Goal: Task Accomplishment & Management: Manage account settings

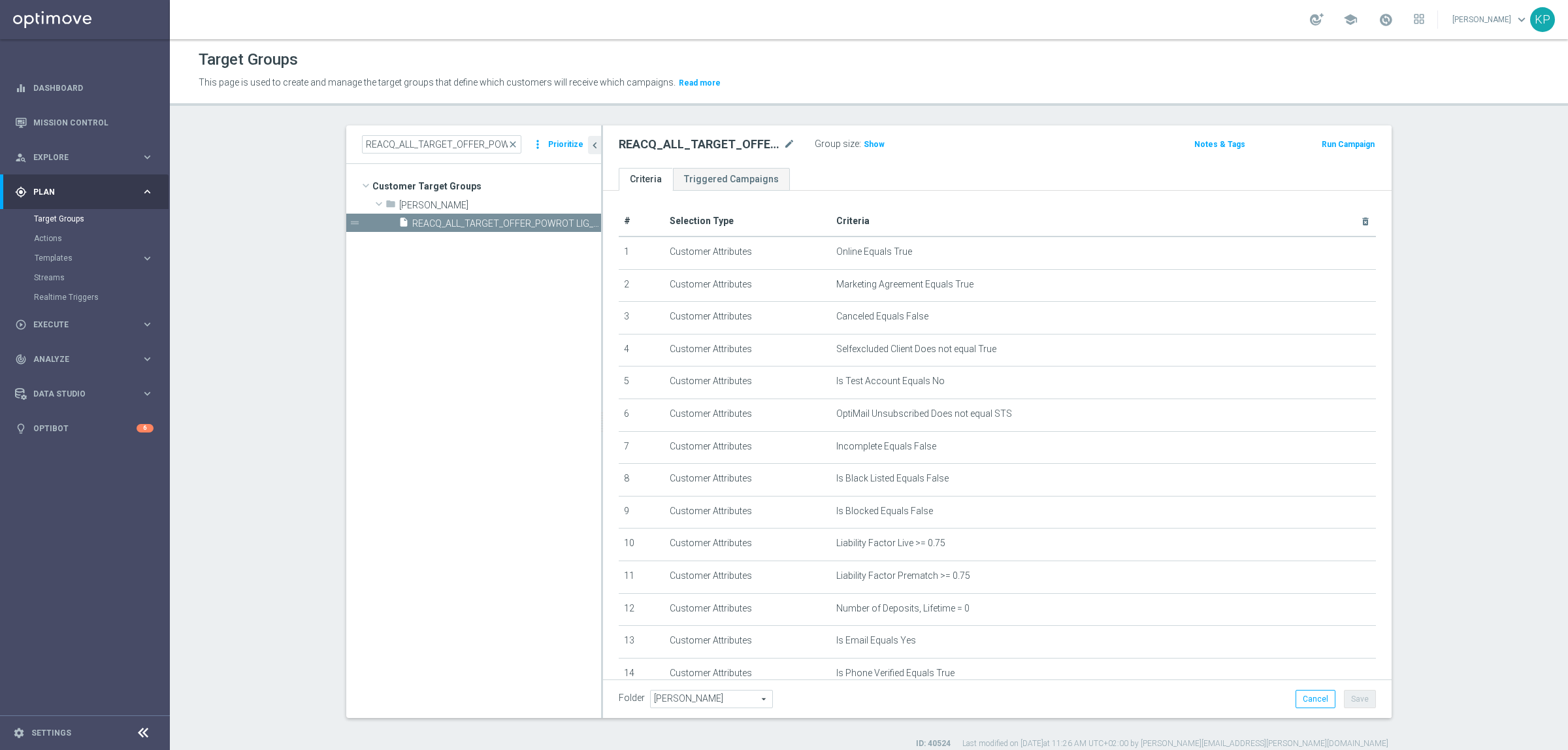
scroll to position [61, 0]
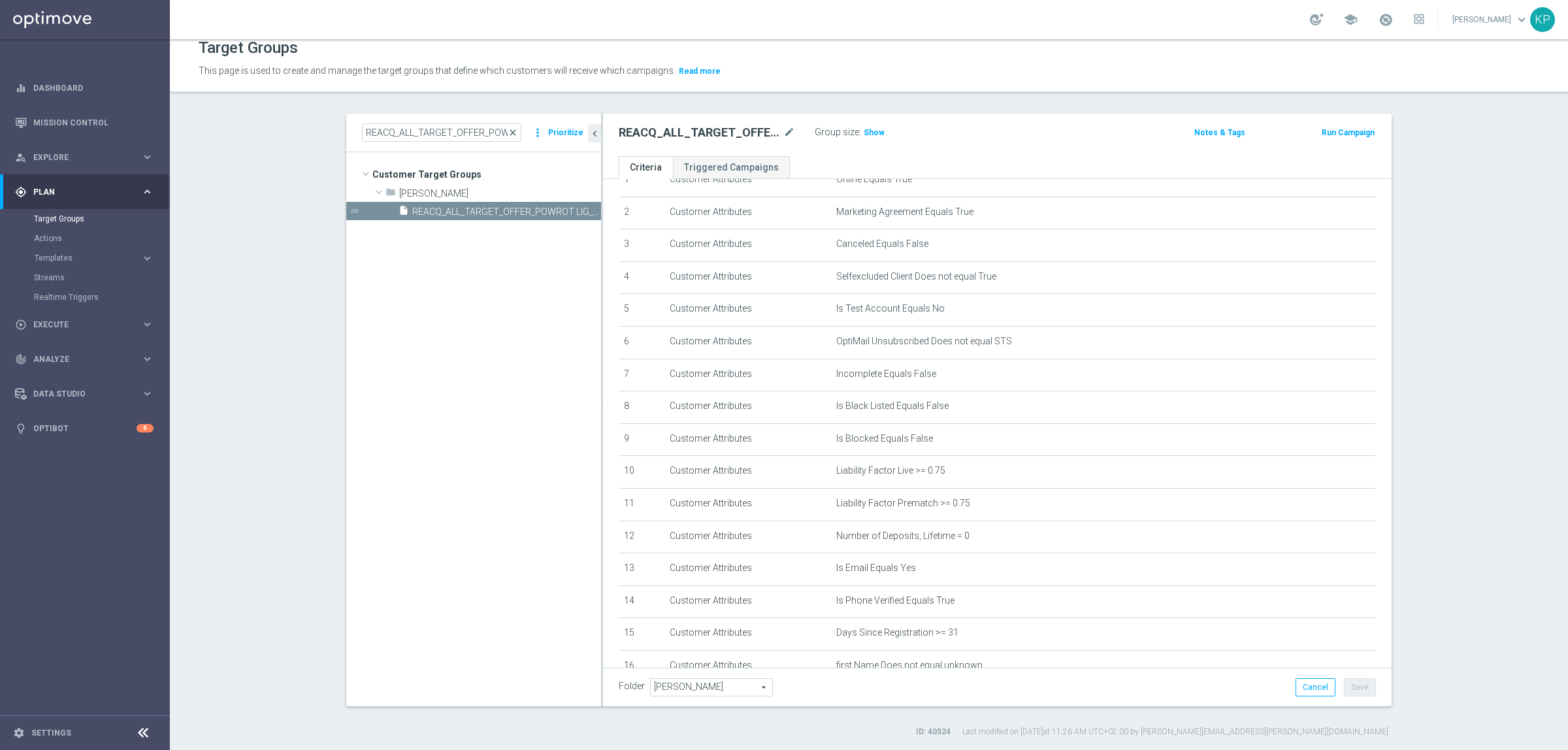
click at [511, 131] on span "close" at bounding box center [512, 132] width 10 height 10
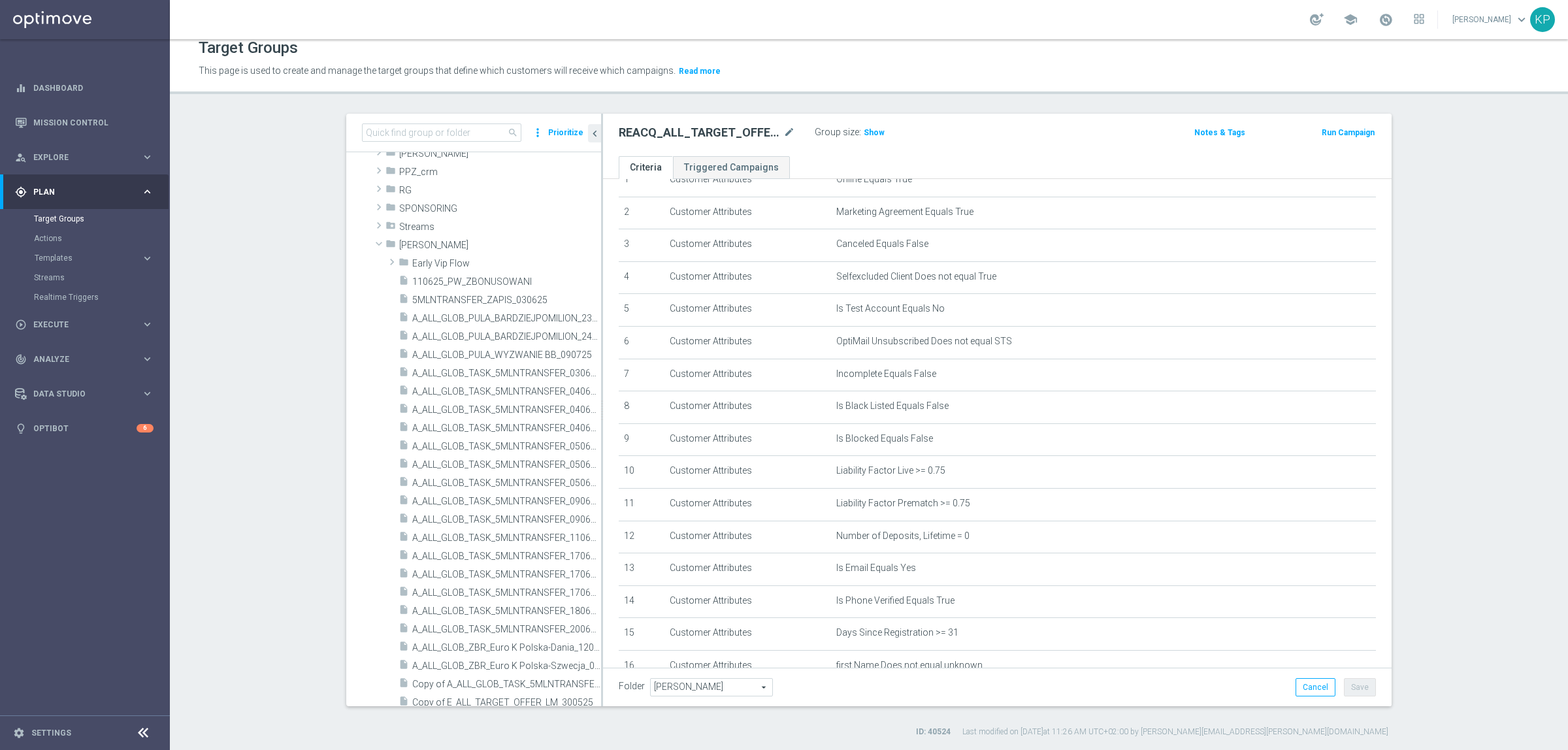
scroll to position [2172, 0]
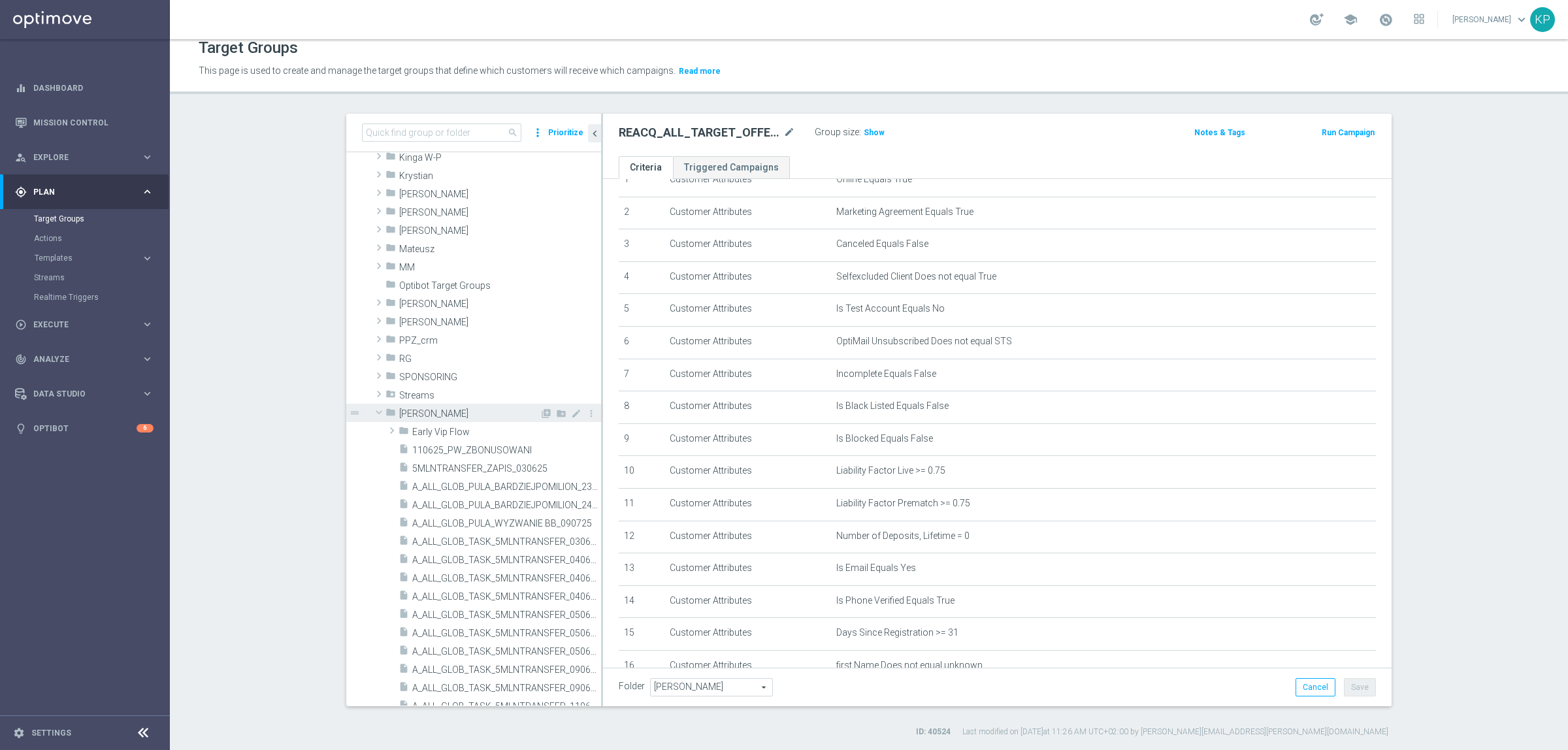
click at [374, 410] on span at bounding box center [379, 412] width 16 height 13
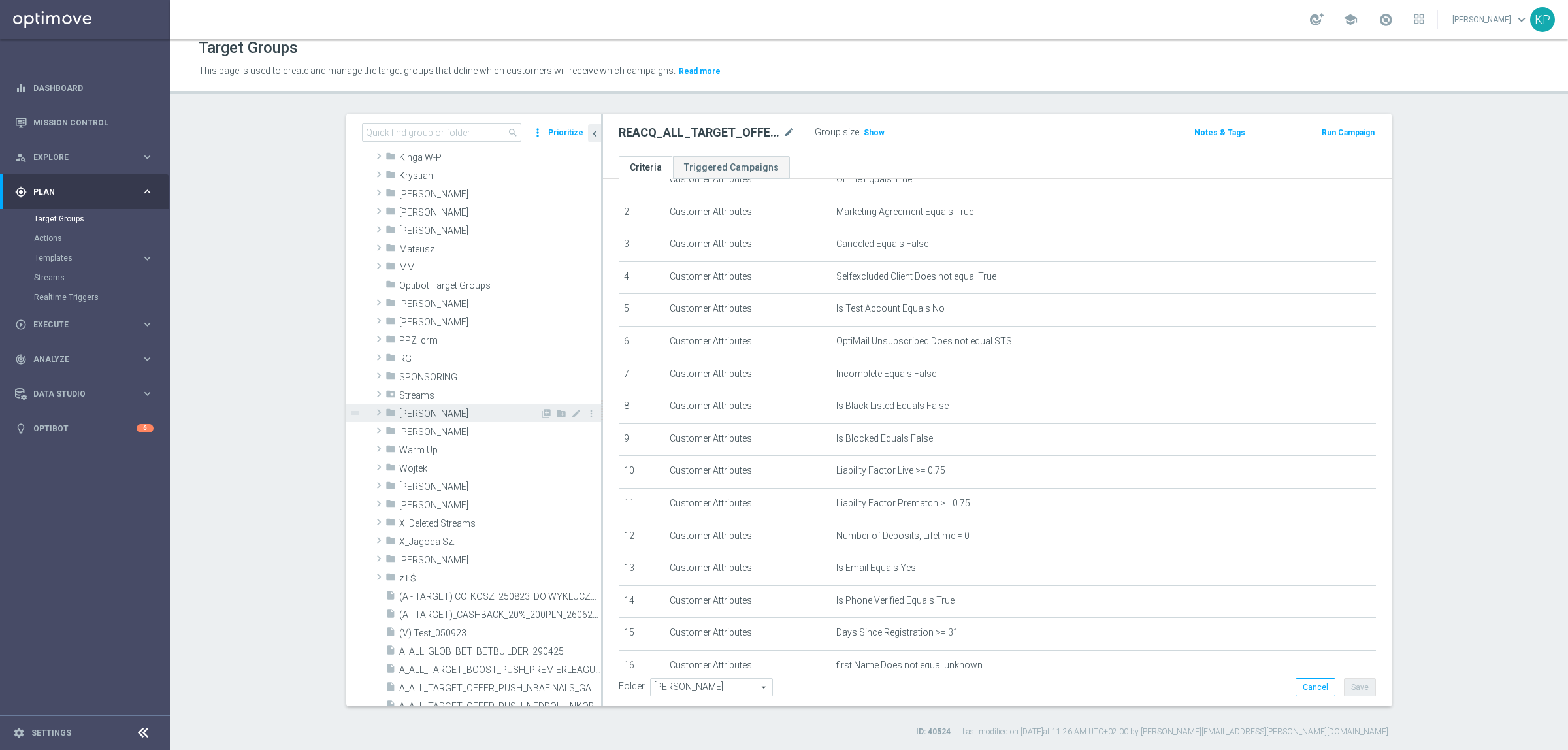
scroll to position [2090, 0]
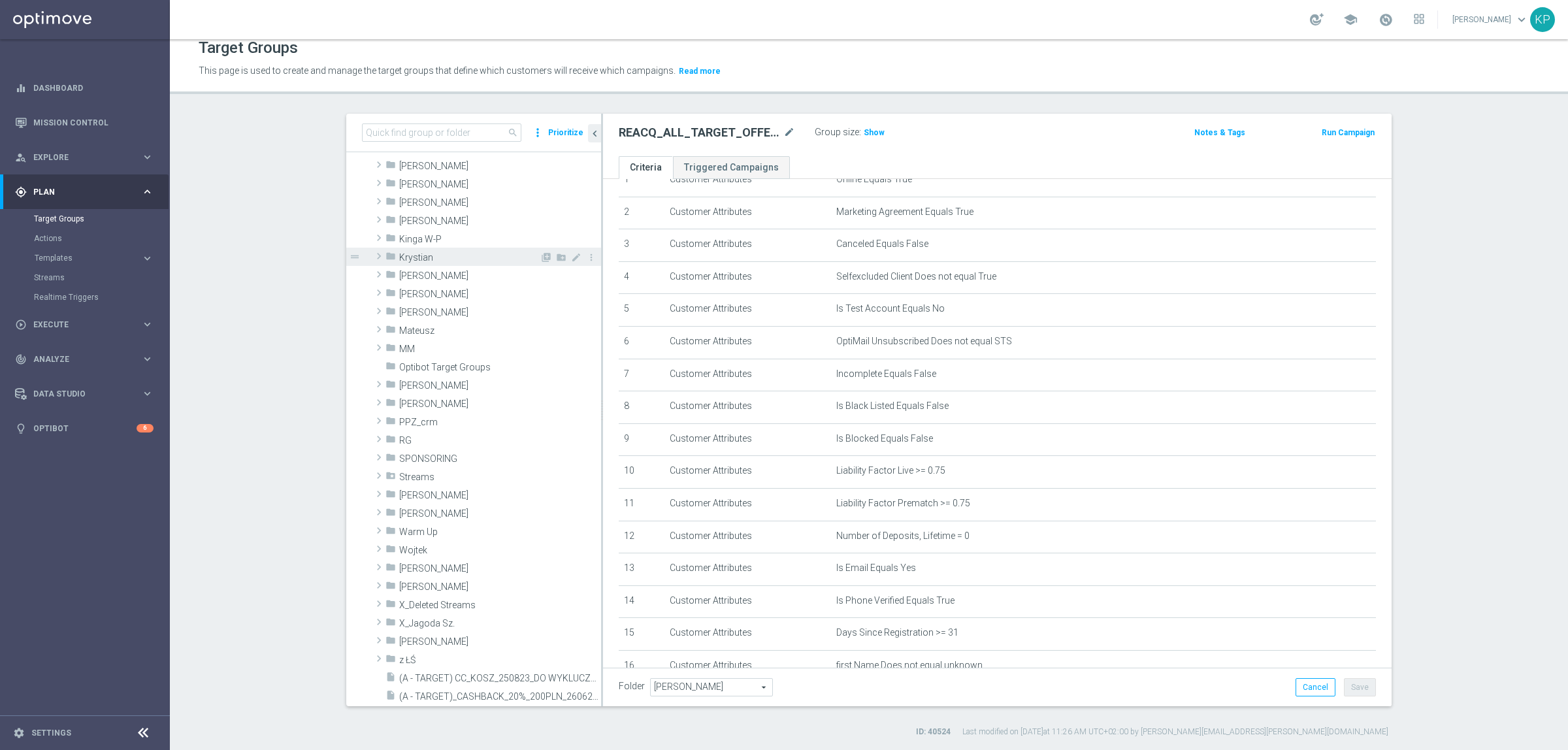
click at [376, 258] on span at bounding box center [379, 256] width 13 height 16
click at [374, 269] on div "folder [PERSON_NAME] library_add create_new_folder mode_edit more_vert drag_han…" at bounding box center [474, 275] width 255 height 18
click at [385, 271] on span at bounding box center [392, 274] width 13 height 16
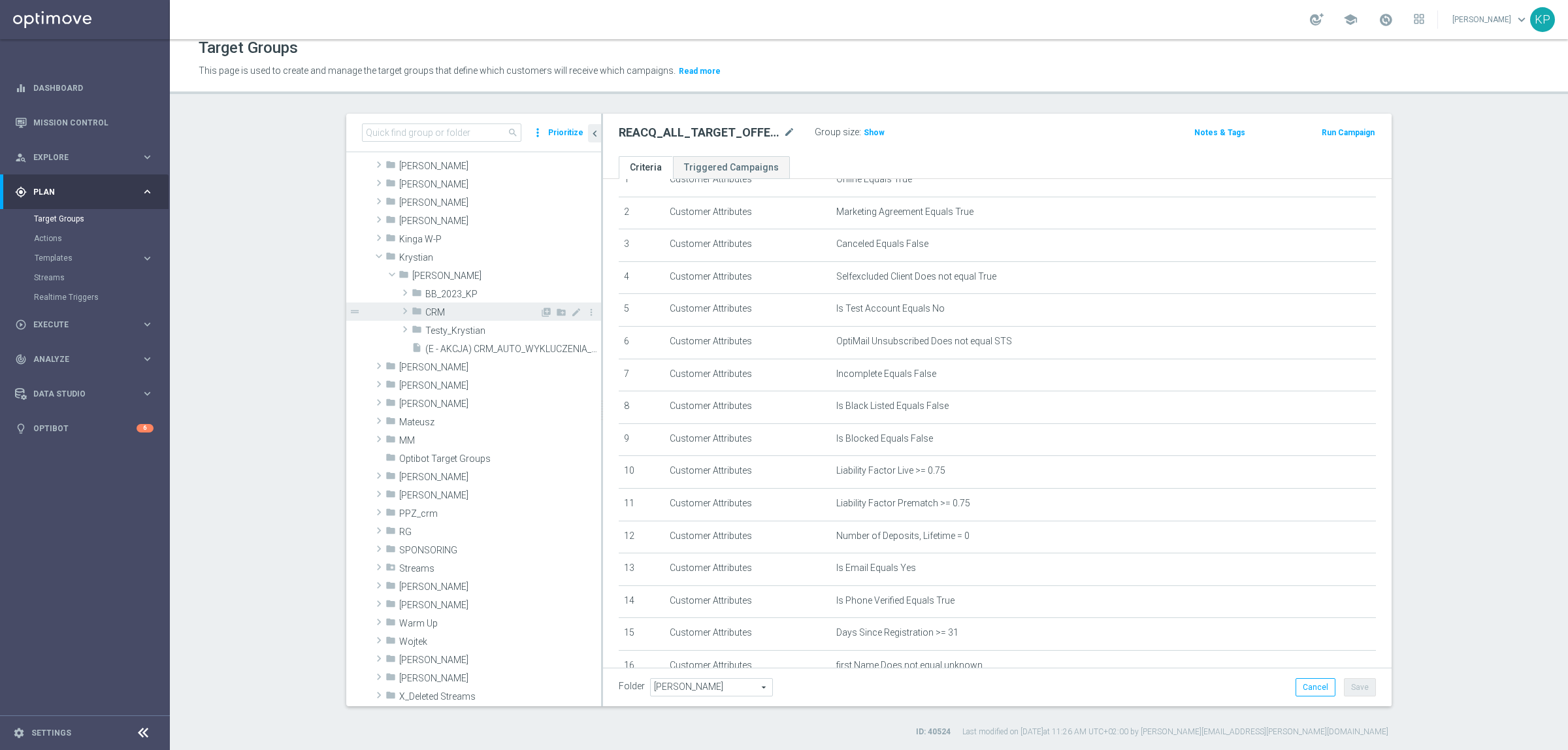
click at [399, 303] on span at bounding box center [405, 311] width 13 height 16
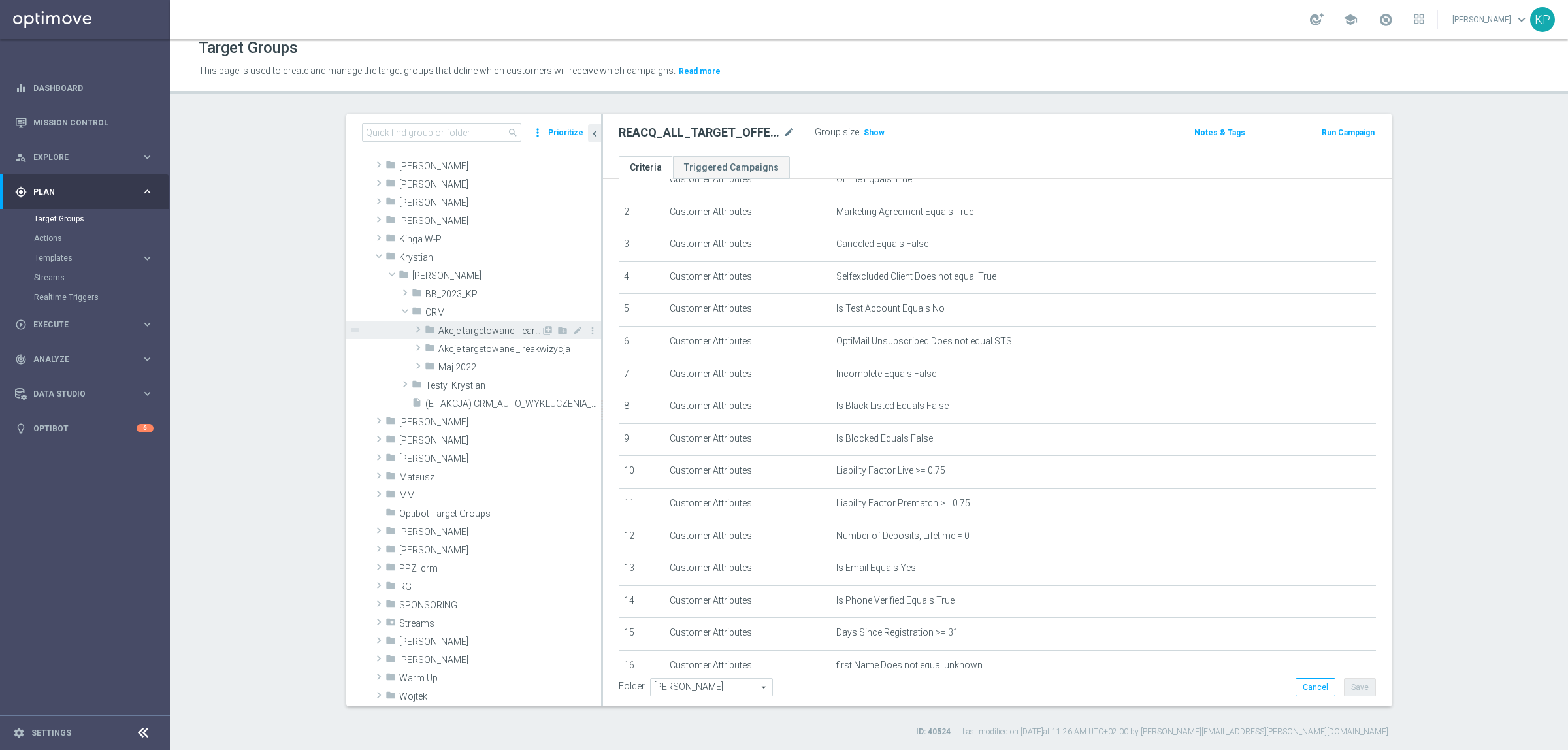
click at [412, 330] on span at bounding box center [418, 329] width 13 height 16
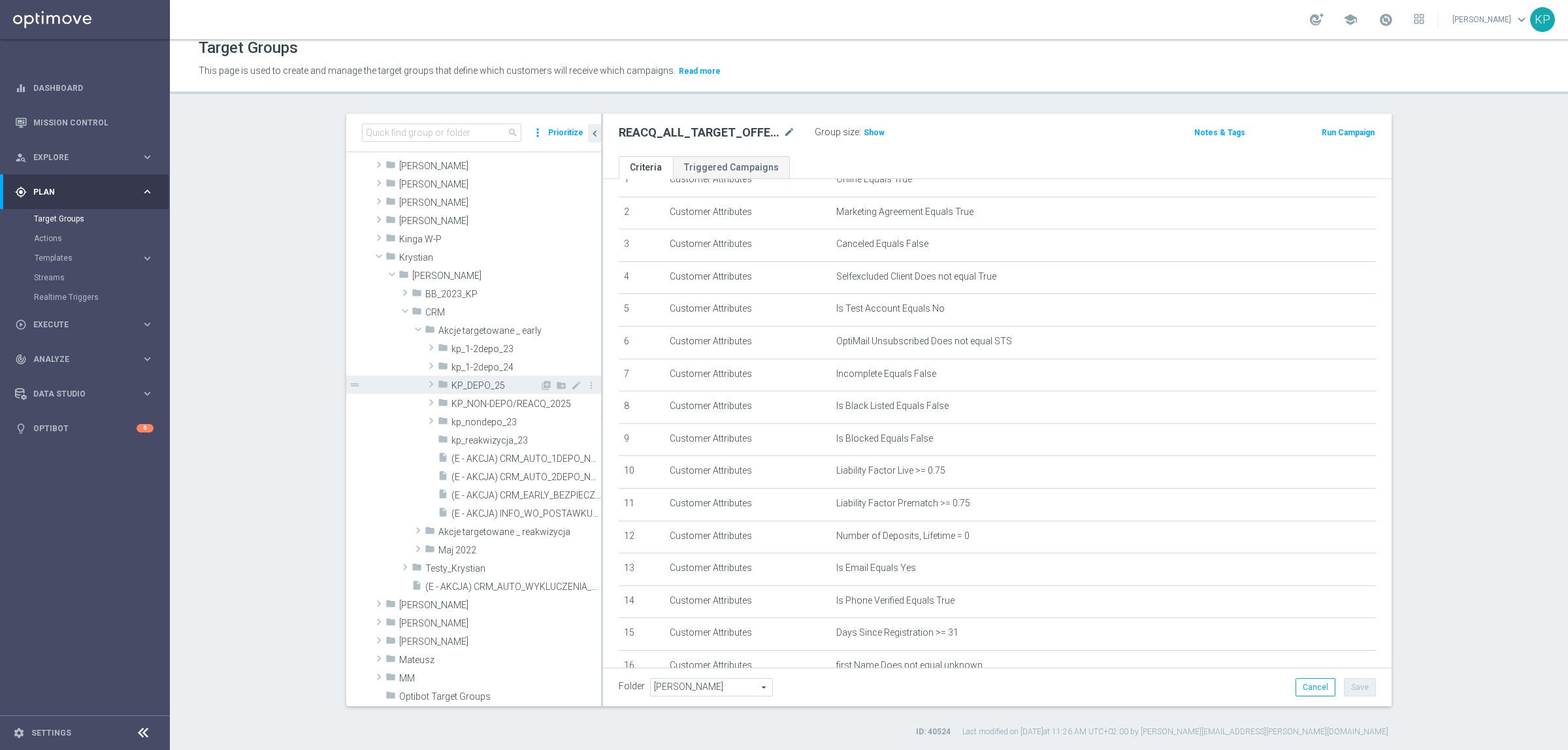
click at [439, 379] on icon "folder" at bounding box center [442, 386] width 10 height 15
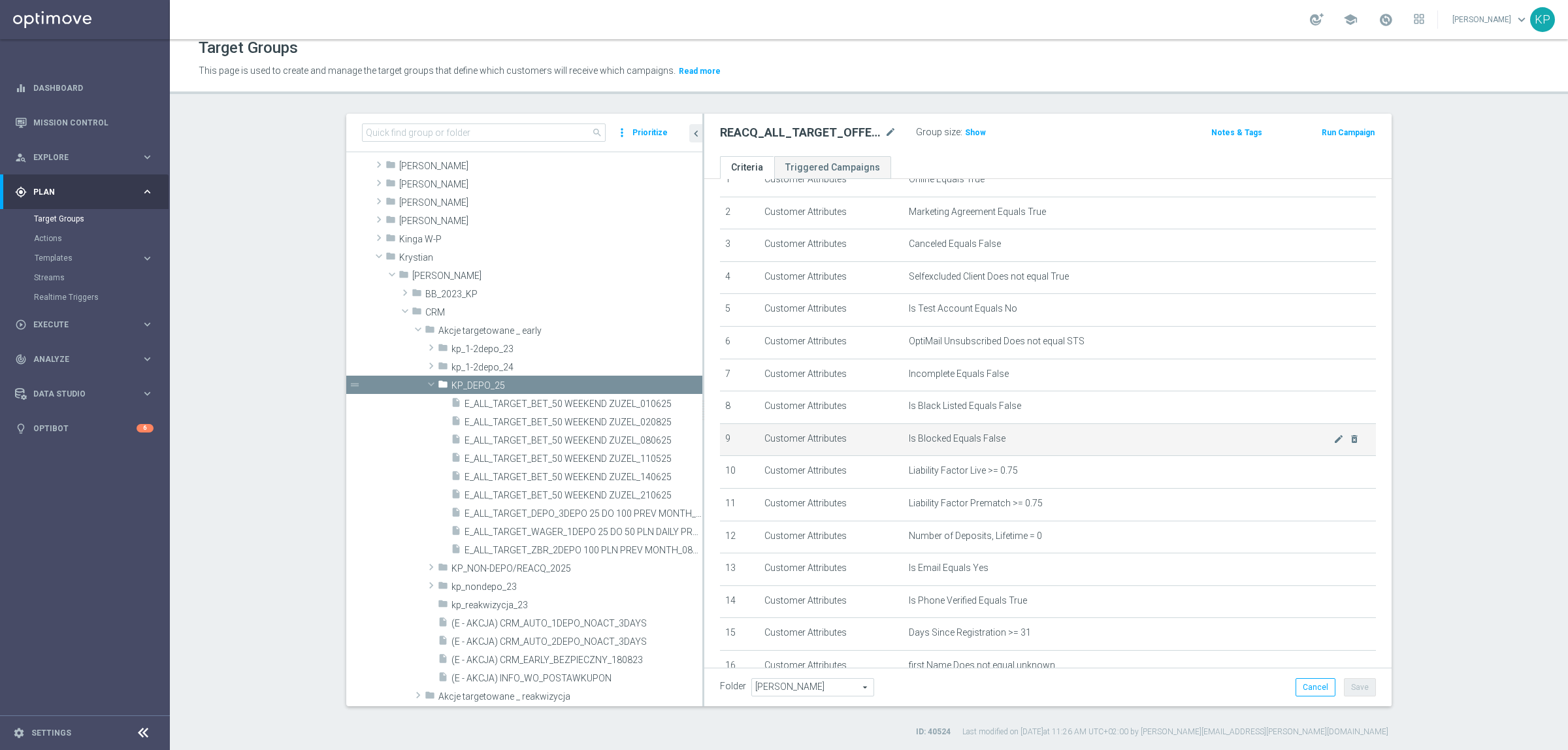
drag, startPoint x: 595, startPoint y: 460, endPoint x: 865, endPoint y: 455, distance: 270.0
click at [865, 455] on as-split "search more_vert Prioritize Customer Target Groups library_add create_new_folder" at bounding box center [869, 410] width 1046 height 592
click at [577, 514] on span "E_ALL_TARGET_DEPO_3DEPO 25 DO 100 PREV MONTH_080825" at bounding box center [568, 514] width 209 height 11
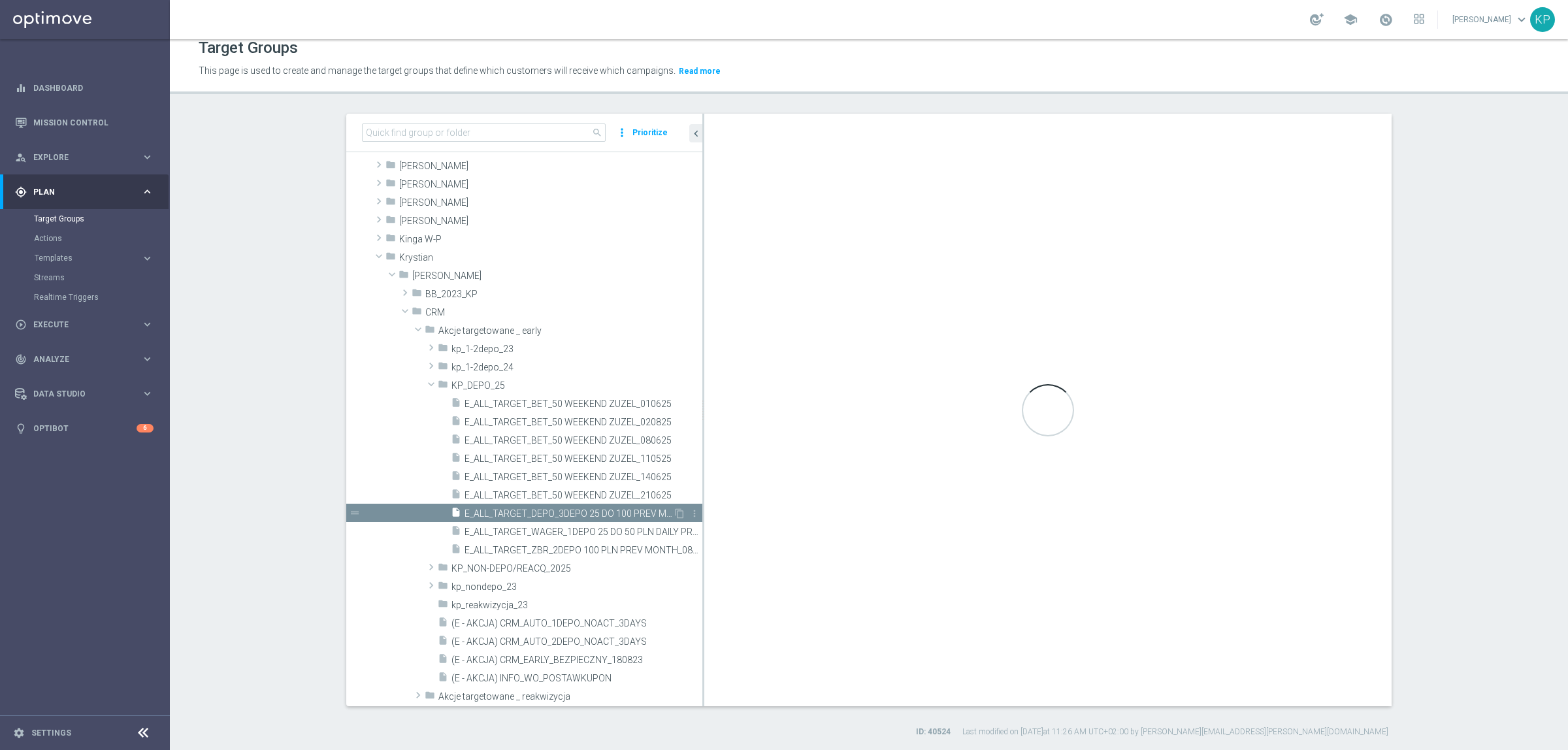
type textarea "(1 AND 2 AND 3 AND 4 AND 5 AND 6 AND 7 AND 8 AND 9 AND 10 AND 11 AND 12 AND 13 …"
type input "KP_DEPO_25"
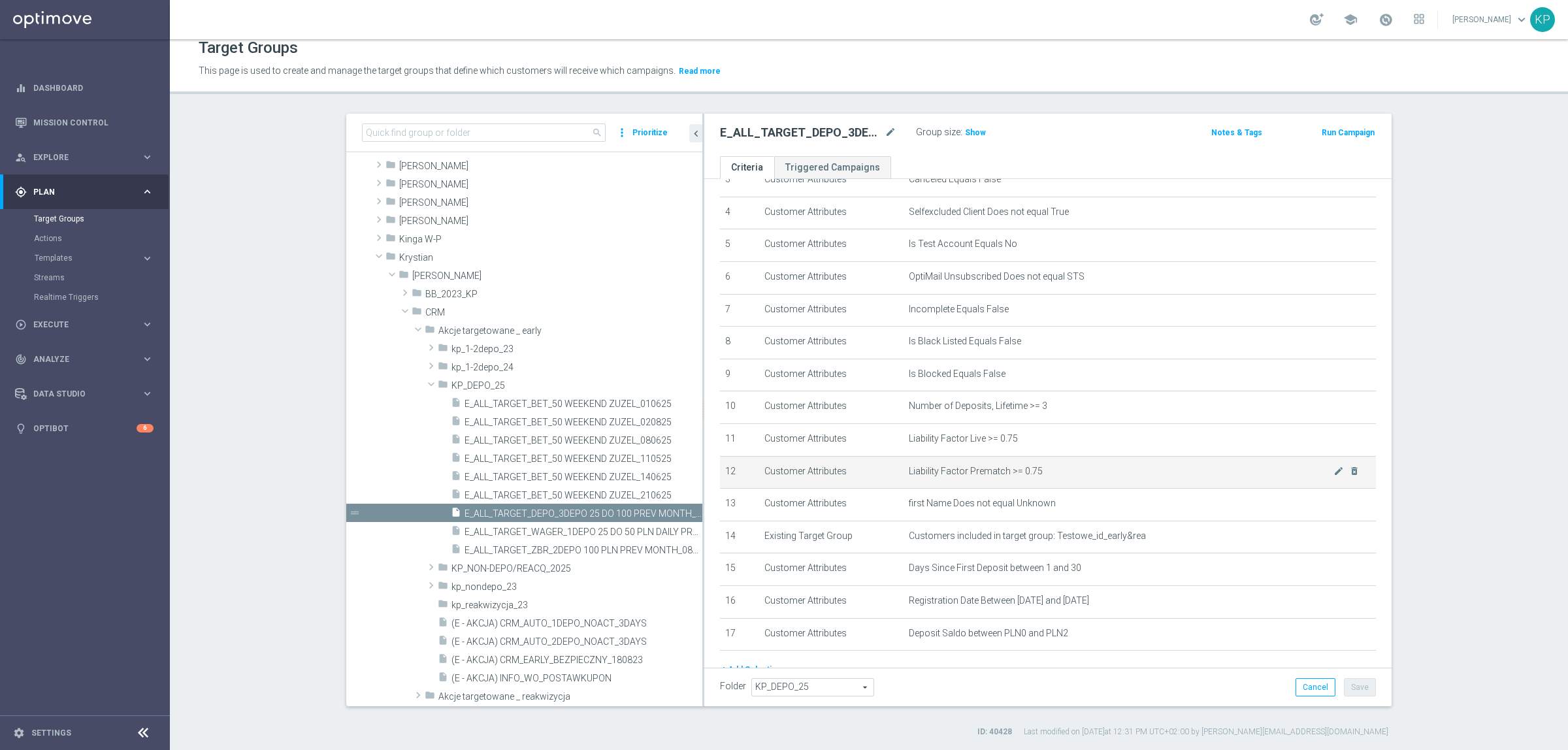
scroll to position [191, 0]
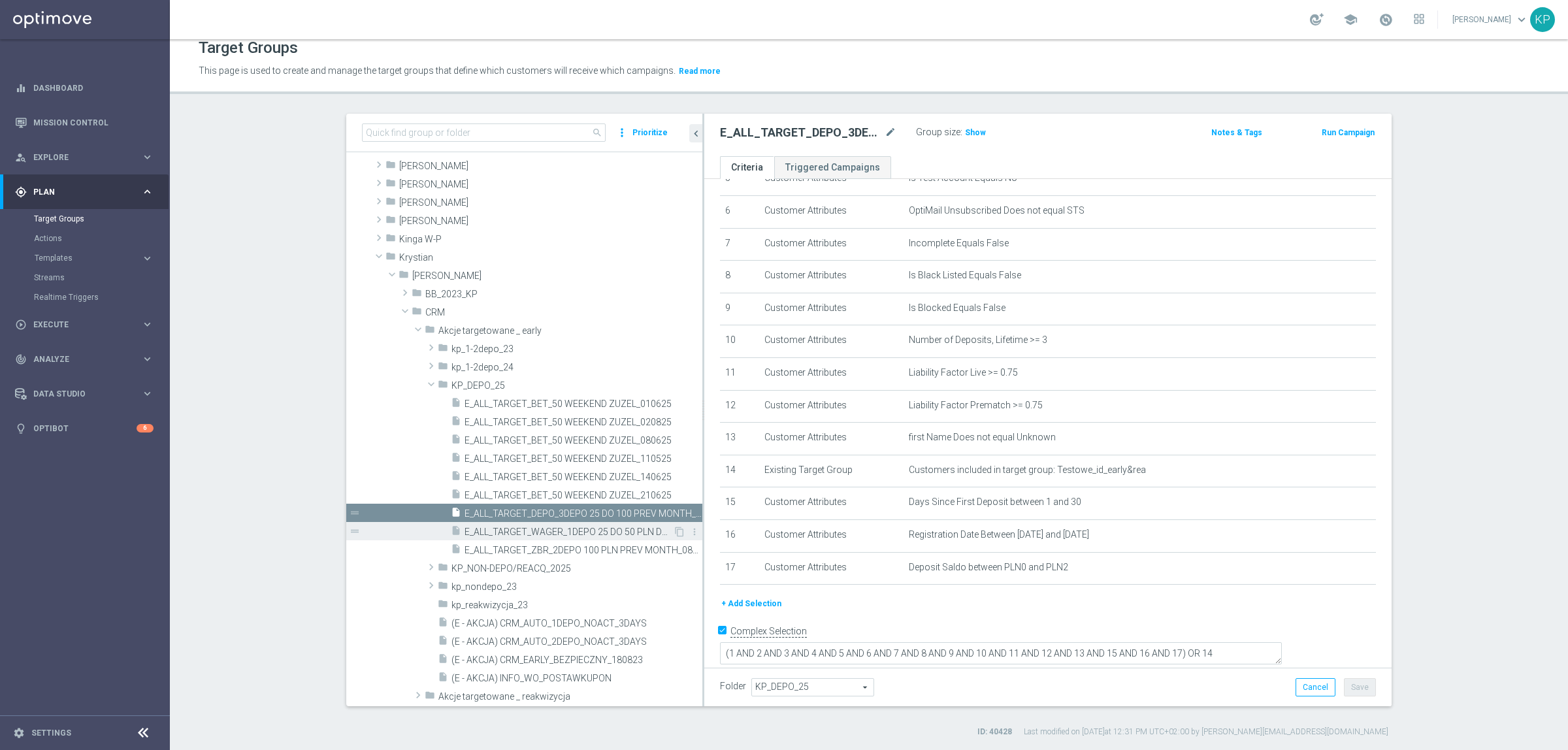
click at [610, 534] on span "E_ALL_TARGET_WAGER_1DEPO 25 DO 50 PLN DAILY PREV MONTH_080825" at bounding box center [568, 532] width 209 height 11
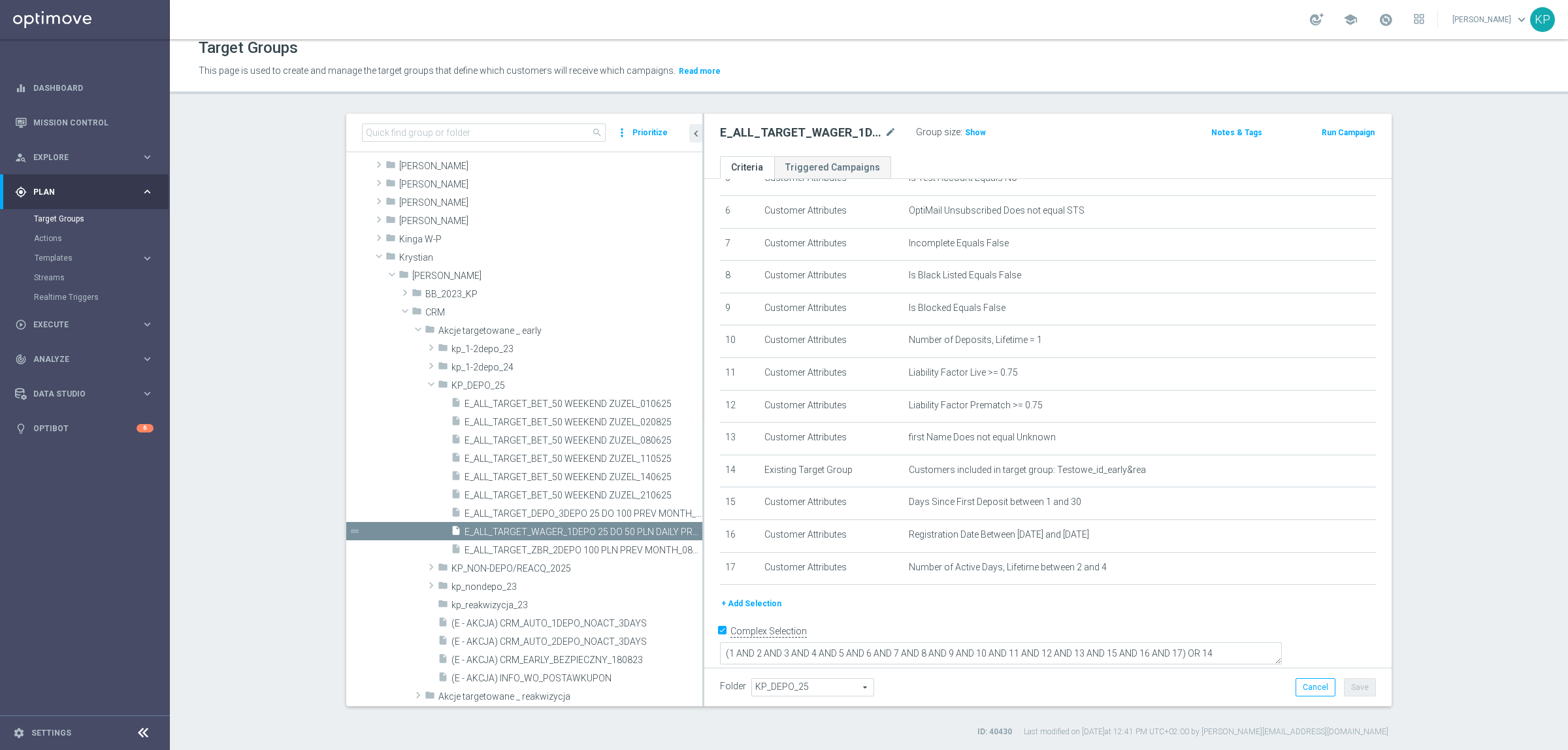
click at [947, 69] on p "This page is used to create and manage the target groups that define which cust…" at bounding box center [699, 72] width 1001 height 15
